Goal: Transaction & Acquisition: Purchase product/service

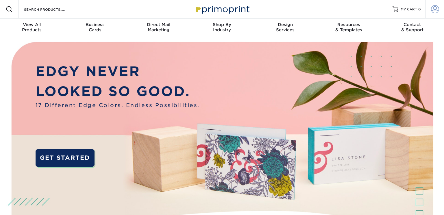
click at [439, 7] on link "Account" at bounding box center [435, 9] width 19 height 19
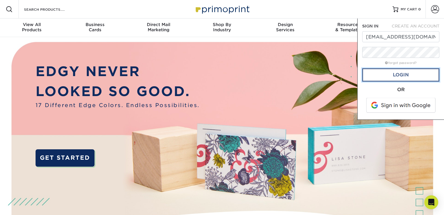
click at [409, 73] on link "Login" at bounding box center [400, 74] width 77 height 13
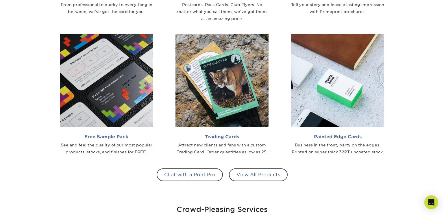
scroll to position [492, 0]
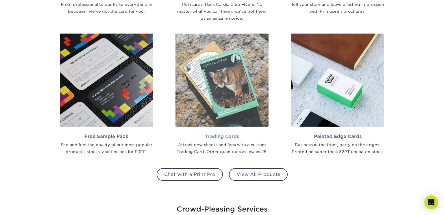
click at [217, 91] on img at bounding box center [222, 80] width 93 height 93
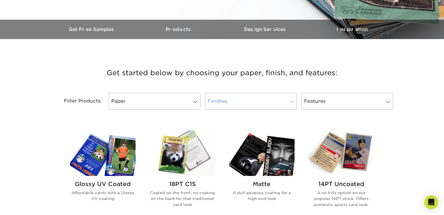
scroll to position [233, 0]
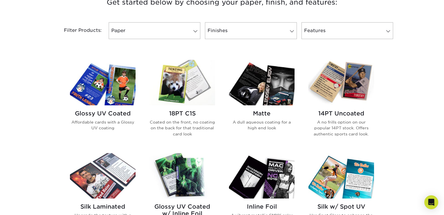
click at [342, 101] on img at bounding box center [342, 82] width 66 height 45
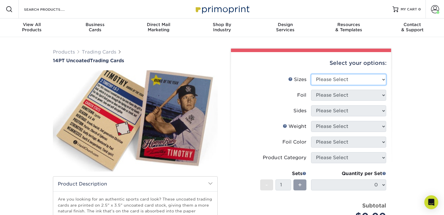
click at [340, 81] on select "Please Select 2.5" x 3.5"" at bounding box center [348, 79] width 75 height 11
select select "2.50x3.50"
click at [311, 74] on select "Please Select 2.5" x 3.5"" at bounding box center [348, 79] width 75 height 11
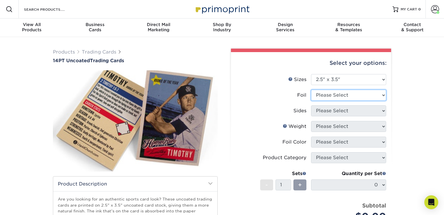
click at [338, 94] on select "Please Select Yes No" at bounding box center [348, 95] width 75 height 11
select select "0"
click at [311, 90] on select "Please Select Yes No" at bounding box center [348, 95] width 75 height 11
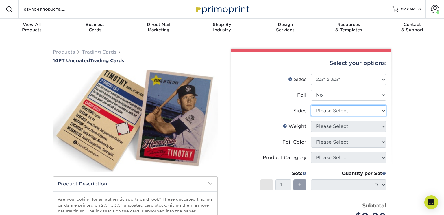
click at [336, 111] on select "Please Select Print Both Sides Print Front Only" at bounding box center [348, 110] width 75 height 11
select select "13abbda7-1d64-4f25-8bb2-c179b224825d"
click at [311, 105] on select "Please Select Print Both Sides Print Front Only" at bounding box center [348, 110] width 75 height 11
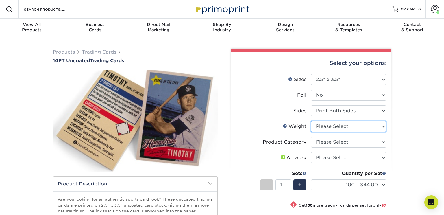
click at [331, 126] on select "Please Select 14PT Uncoated" at bounding box center [348, 126] width 75 height 11
select select "14PT Uncoated"
click at [311, 121] on select "Please Select 14PT Uncoated" at bounding box center [348, 126] width 75 height 11
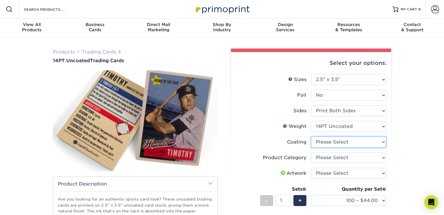
click at [332, 141] on select at bounding box center [348, 142] width 75 height 11
select select "3e7618de-abca-4bda-9f97-8b9129e913d8"
click at [311, 137] on select at bounding box center [348, 142] width 75 height 11
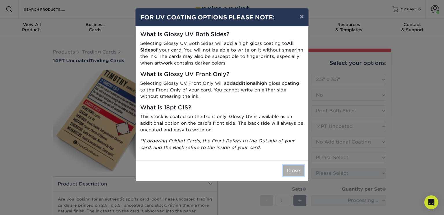
click at [299, 168] on button "Close" at bounding box center [293, 170] width 21 height 11
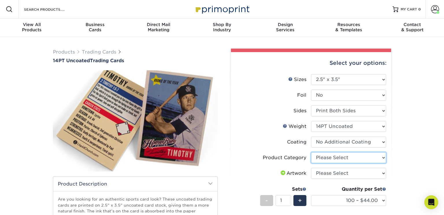
click at [336, 158] on select "Please Select Trading Cards" at bounding box center [348, 157] width 75 height 11
select select "c2f9bce9-36c2-409d-b101-c29d9d031e18"
click at [311, 152] on select "Please Select Trading Cards" at bounding box center [348, 157] width 75 height 11
click at [336, 173] on select "Please Select I will upload files I need a design - $100" at bounding box center [348, 173] width 75 height 11
select select "upload"
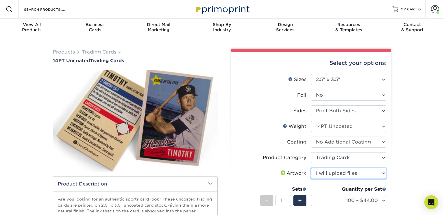
click at [311, 168] on select "Please Select I will upload files I need a design - $100" at bounding box center [348, 173] width 75 height 11
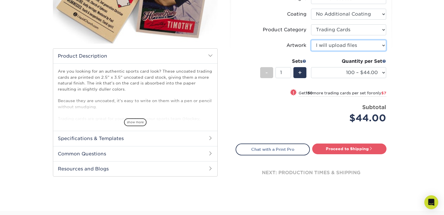
scroll to position [136, 0]
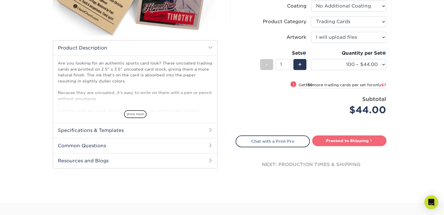
click at [336, 139] on link "Proceed to Shipping" at bounding box center [349, 140] width 74 height 10
type input "Set 1"
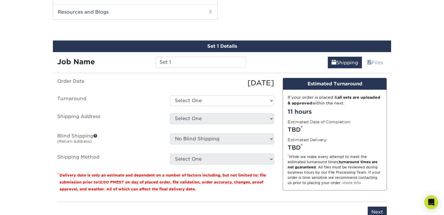
scroll to position [287, 0]
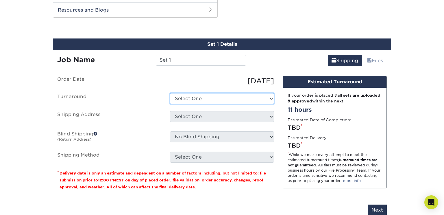
click at [198, 96] on select "Select One 2-4 Business Days 2 Day Next Business Day" at bounding box center [222, 98] width 104 height 11
select select "0cf973fe-bf75-479b-b69a-df131477f2d6"
click at [170, 93] on select "Select One 2-4 Business Days 2 Day Next Business Day" at bounding box center [222, 98] width 104 height 11
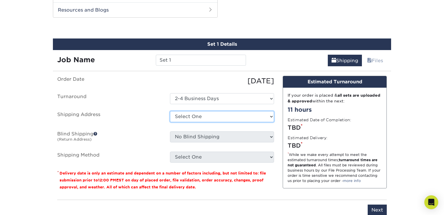
click at [203, 115] on select "Select One Nice house + Add New Address" at bounding box center [222, 116] width 104 height 11
select select "286327"
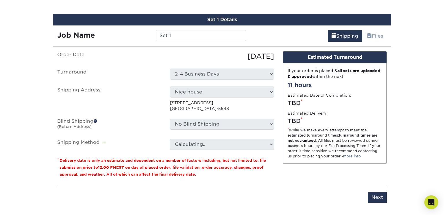
scroll to position [313, 0]
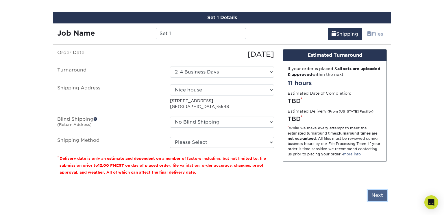
click at [380, 192] on input "Next" at bounding box center [377, 195] width 19 height 11
type input "Next"
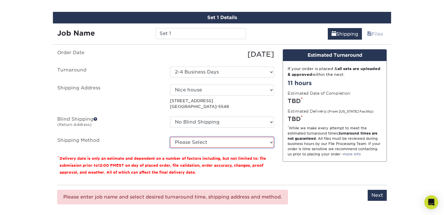
click at [231, 139] on select "Please Select 3 Day Shipping Service (+$17.82) Ground Shipping (+$18.04) 2 Day …" at bounding box center [222, 142] width 104 height 11
select select "12"
click at [170, 137] on select "Please Select 3 Day Shipping Service (+$17.82) Ground Shipping (+$18.04) 2 Day …" at bounding box center [222, 142] width 104 height 11
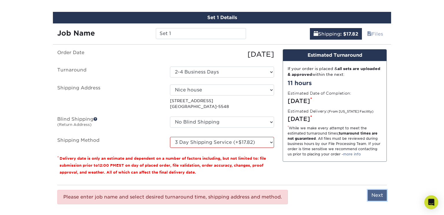
click at [378, 193] on input "Next" at bounding box center [377, 195] width 19 height 11
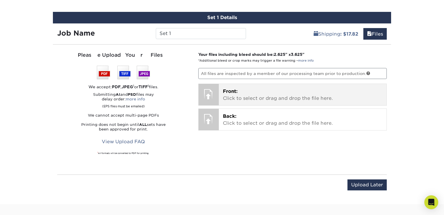
click at [287, 91] on p "Front: Click to select or drag and drop the file here." at bounding box center [303, 95] width 160 height 14
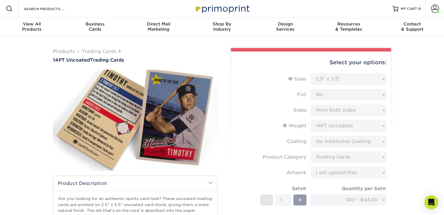
scroll to position [0, 0]
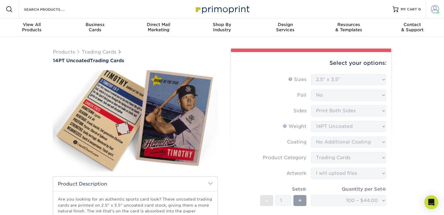
click at [434, 8] on span at bounding box center [435, 9] width 8 height 8
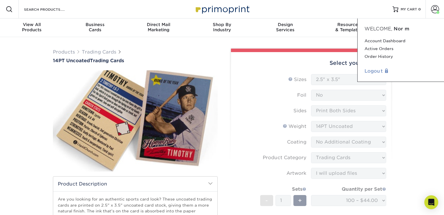
click at [375, 71] on link "Logout" at bounding box center [401, 71] width 73 height 7
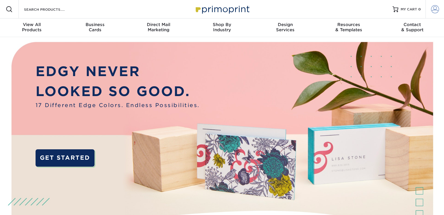
type input "[EMAIL_ADDRESS][DOMAIN_NAME]"
click at [435, 8] on span at bounding box center [435, 9] width 8 height 8
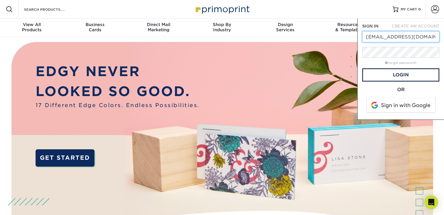
drag, startPoint x: 425, startPoint y: 39, endPoint x: 365, endPoint y: 46, distance: 60.3
click at [365, 46] on form "SIGN IN CREATE AN ACCOUNT norm75856@gmail.com forgot password? All fields are r…" at bounding box center [400, 69] width 77 height 92
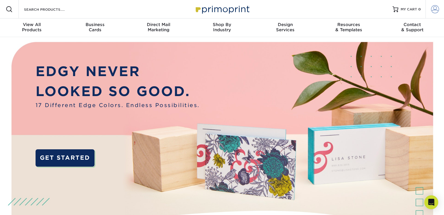
click at [440, 12] on link "Account" at bounding box center [435, 9] width 19 height 19
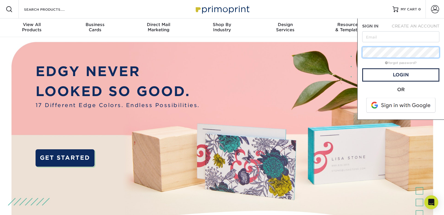
click at [370, 59] on form "SIGN IN CREATE AN ACCOUNT forgot password? All fields are required. Login OR" at bounding box center [400, 69] width 77 height 92
